Goal: Task Accomplishment & Management: Complete application form

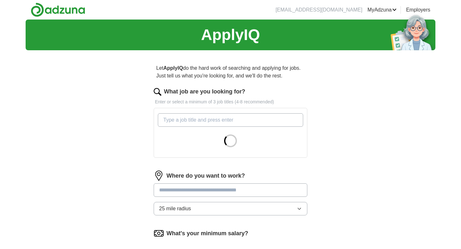
click at [245, 117] on input "What job are you looking for?" at bounding box center [230, 119] width 145 height 13
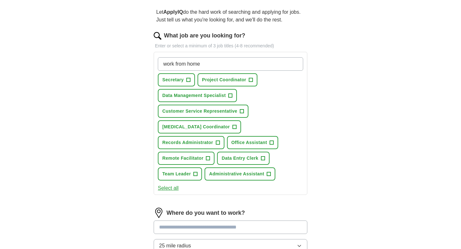
scroll to position [58, 0]
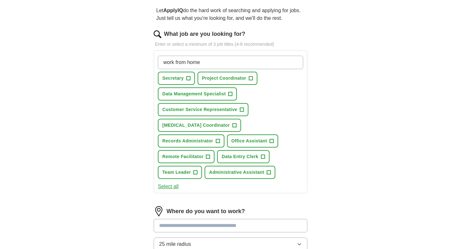
type input "work from home"
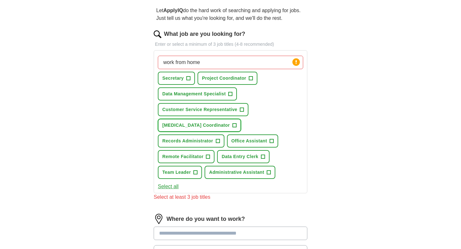
click at [232, 126] on span "+" at bounding box center [234, 125] width 4 height 5
click at [261, 156] on span "+" at bounding box center [263, 156] width 4 height 5
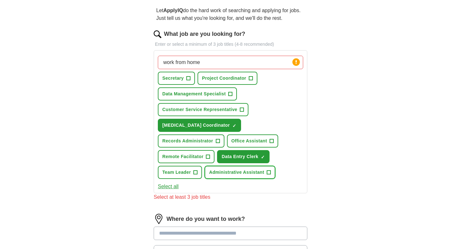
click at [266, 174] on span "+" at bounding box center [268, 172] width 4 height 4
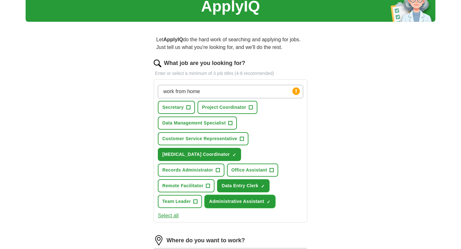
scroll to position [19, 0]
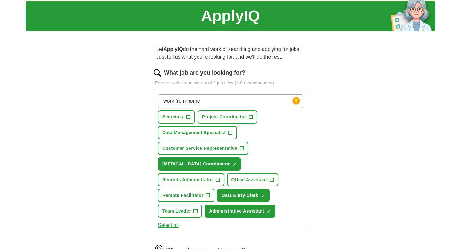
drag, startPoint x: 212, startPoint y: 98, endPoint x: 157, endPoint y: 101, distance: 55.8
click at [157, 101] on div "work from home Press return to add title Secretary + Project Coordinator + Data…" at bounding box center [230, 156] width 148 height 128
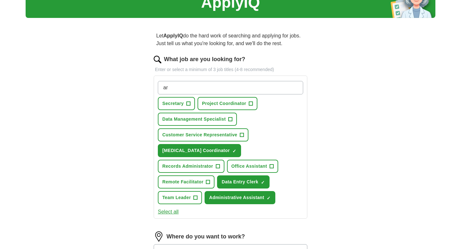
type input "a"
type input "wellbeing"
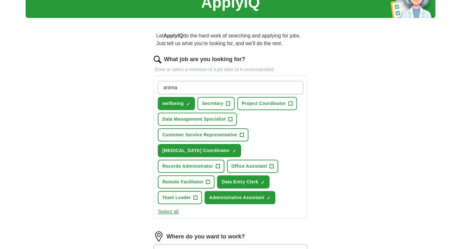
type input "animal"
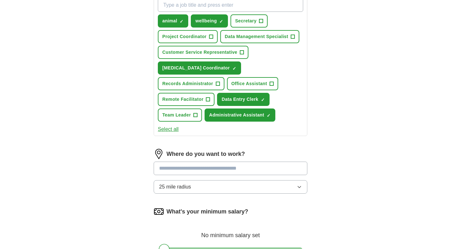
scroll to position [116, 0]
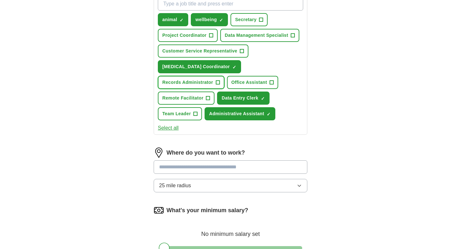
click at [219, 80] on span "+" at bounding box center [218, 82] width 4 height 5
click at [245, 166] on input at bounding box center [231, 166] width 154 height 13
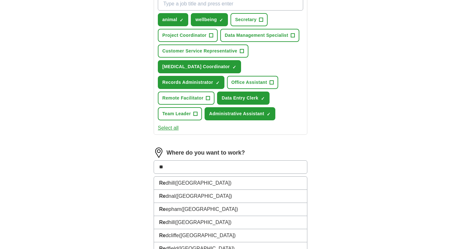
type input "*"
type input "*******"
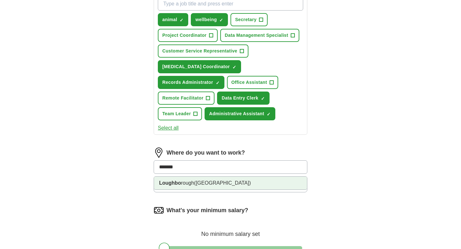
click at [253, 187] on li "Loughbo rough ([GEOGRAPHIC_DATA])" at bounding box center [230, 183] width 153 height 13
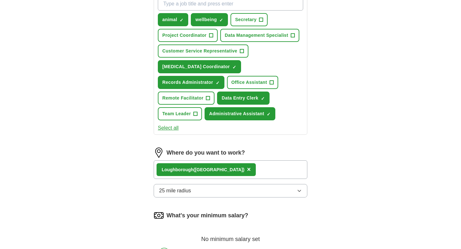
click at [253, 187] on button "25 mile radius" at bounding box center [231, 190] width 154 height 13
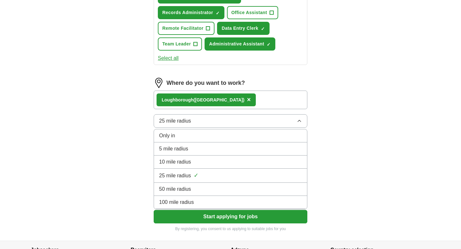
scroll to position [189, 0]
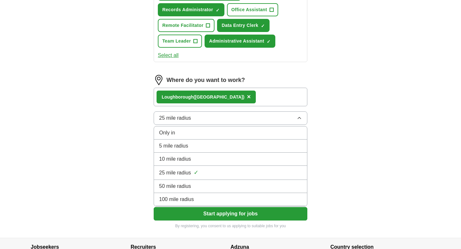
click at [248, 146] on div "5 mile radius" at bounding box center [230, 146] width 143 height 8
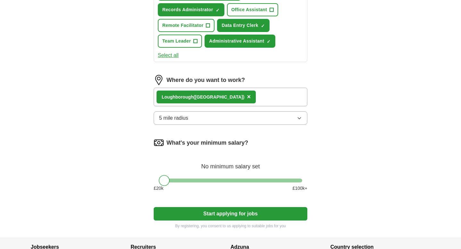
click at [310, 140] on div "Let ApplyIQ do the hard work of searching and applying for jobs. Just tell us w…" at bounding box center [230, 52] width 205 height 371
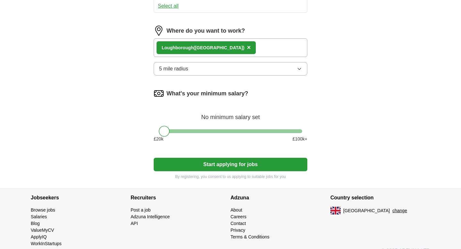
scroll to position [241, 0]
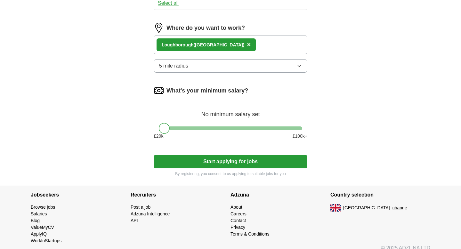
click at [205, 165] on button "Start applying for jobs" at bounding box center [231, 161] width 154 height 13
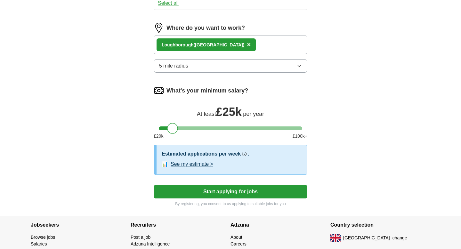
click at [172, 128] on div at bounding box center [230, 128] width 143 height 4
drag, startPoint x: 172, startPoint y: 127, endPoint x: 164, endPoint y: 128, distance: 8.3
click at [164, 128] on div at bounding box center [164, 128] width 11 height 11
click at [192, 192] on button "Start applying for jobs" at bounding box center [231, 191] width 154 height 13
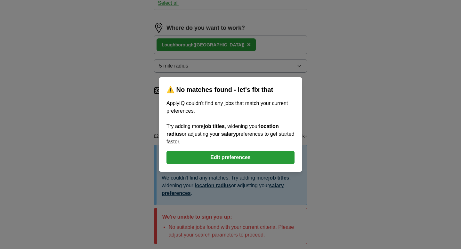
click at [256, 158] on button "Edit preferences" at bounding box center [230, 157] width 128 height 13
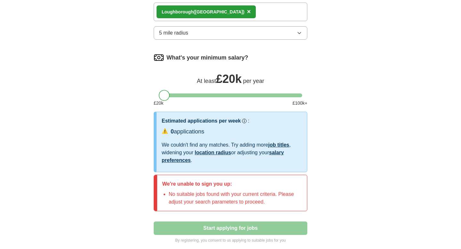
scroll to position [275, 0]
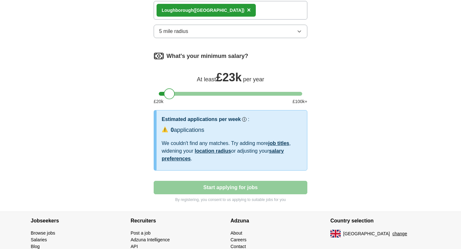
drag, startPoint x: 164, startPoint y: 93, endPoint x: 168, endPoint y: 94, distance: 4.2
click at [168, 94] on div at bounding box center [169, 93] width 11 height 11
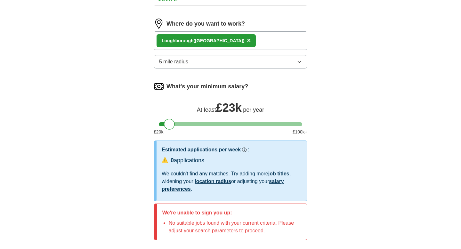
scroll to position [244, 0]
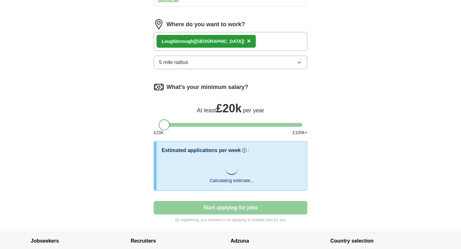
drag, startPoint x: 169, startPoint y: 124, endPoint x: 164, endPoint y: 124, distance: 4.8
click at [164, 124] on div at bounding box center [164, 124] width 11 height 11
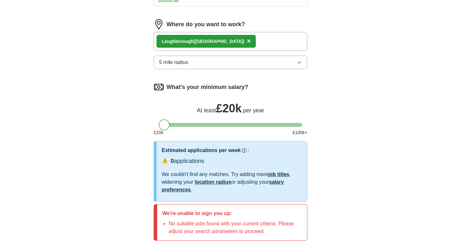
click at [193, 61] on button "5 mile radius" at bounding box center [231, 62] width 154 height 13
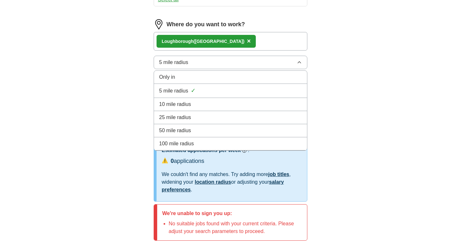
click at [190, 100] on li "10 mile radius" at bounding box center [230, 104] width 153 height 13
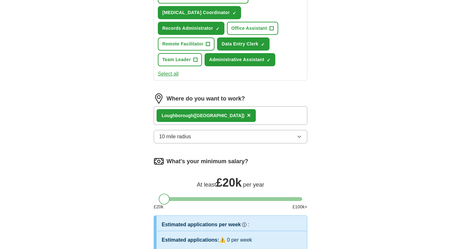
scroll to position [0, 0]
